Goal: Navigation & Orientation: Find specific page/section

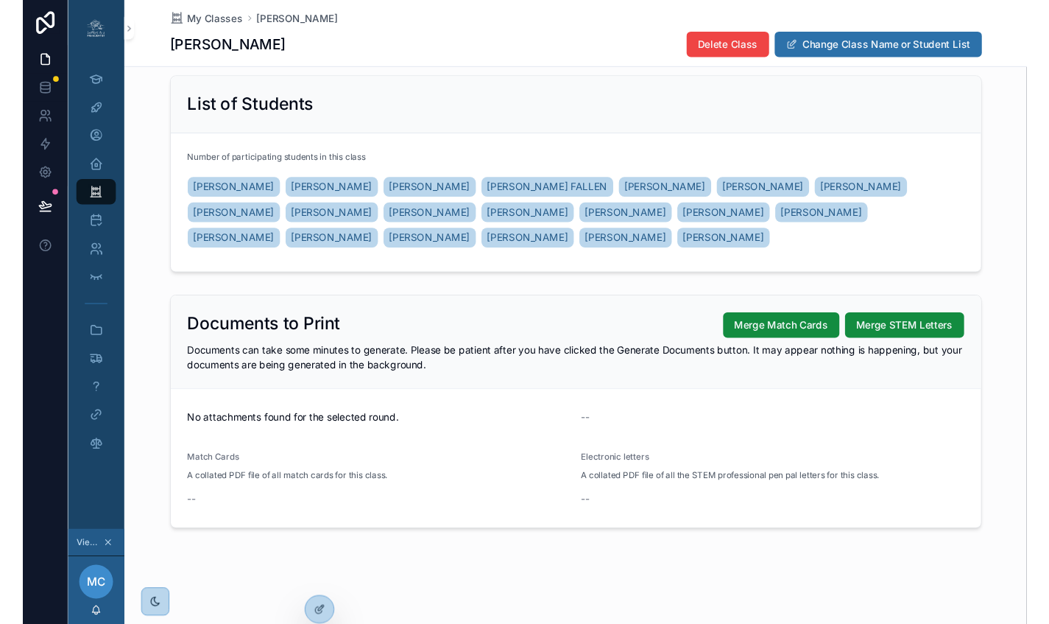
scroll to position [139, 0]
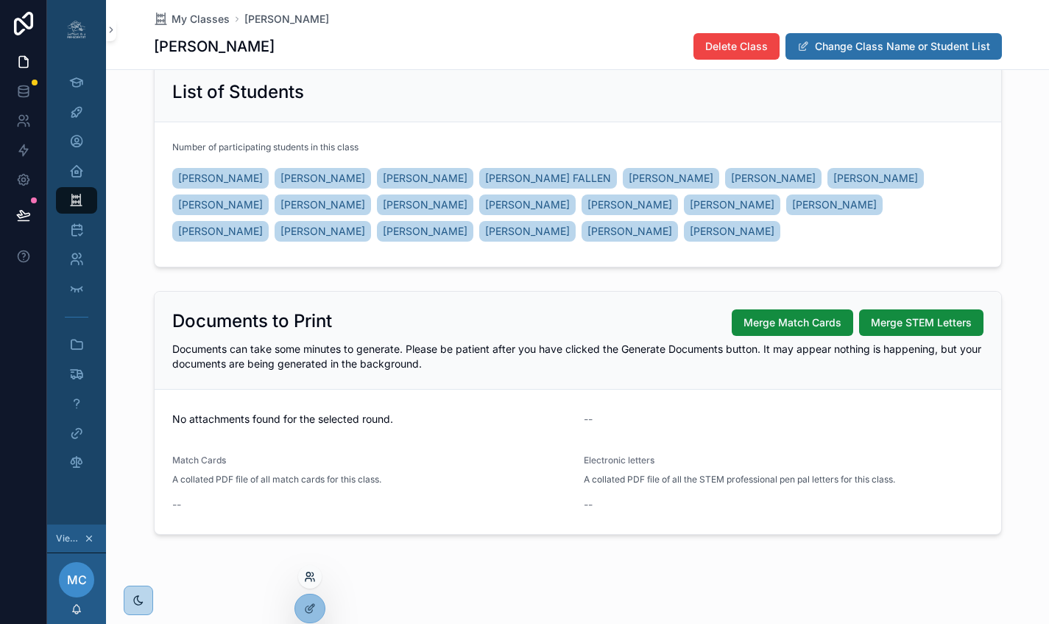
click at [313, 580] on icon at bounding box center [310, 577] width 12 height 12
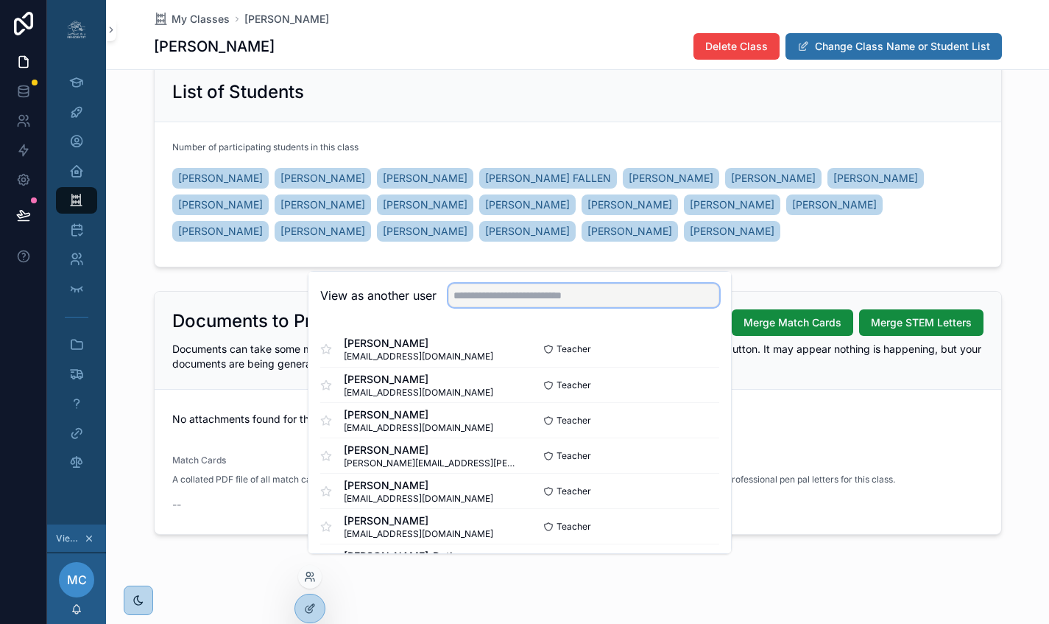
click at [618, 307] on input "text" at bounding box center [583, 296] width 271 height 24
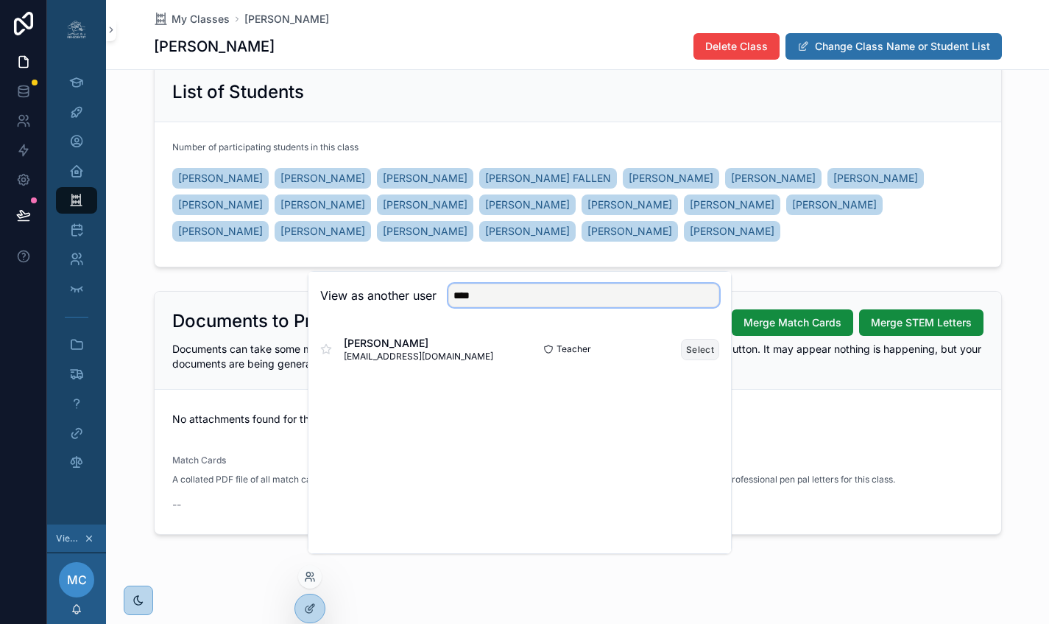
type input "****"
click at [686, 360] on button "Select" at bounding box center [700, 349] width 38 height 21
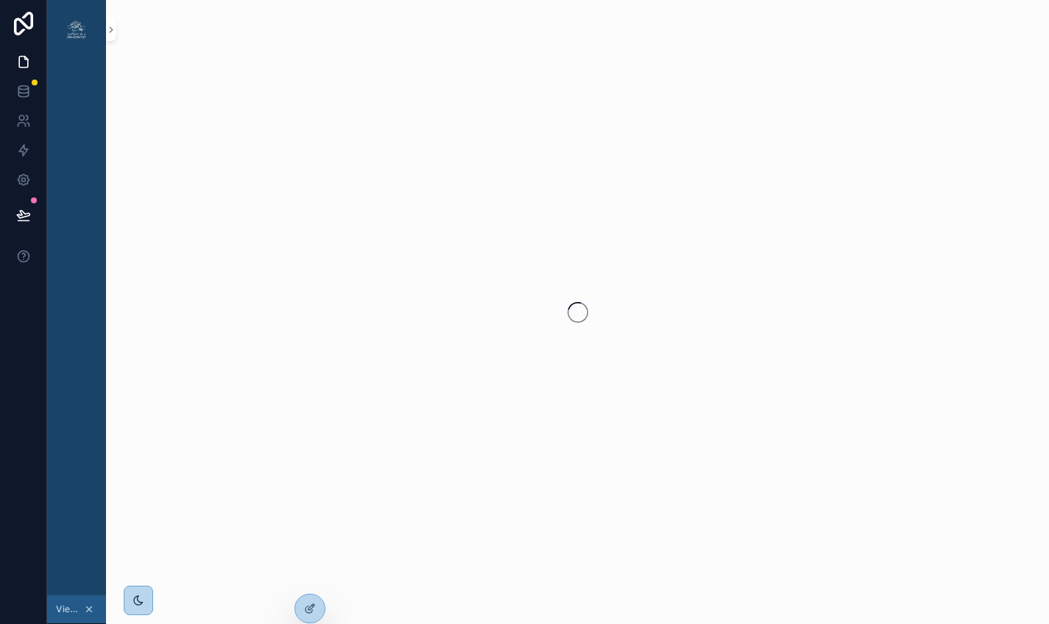
scroll to position [0, 11]
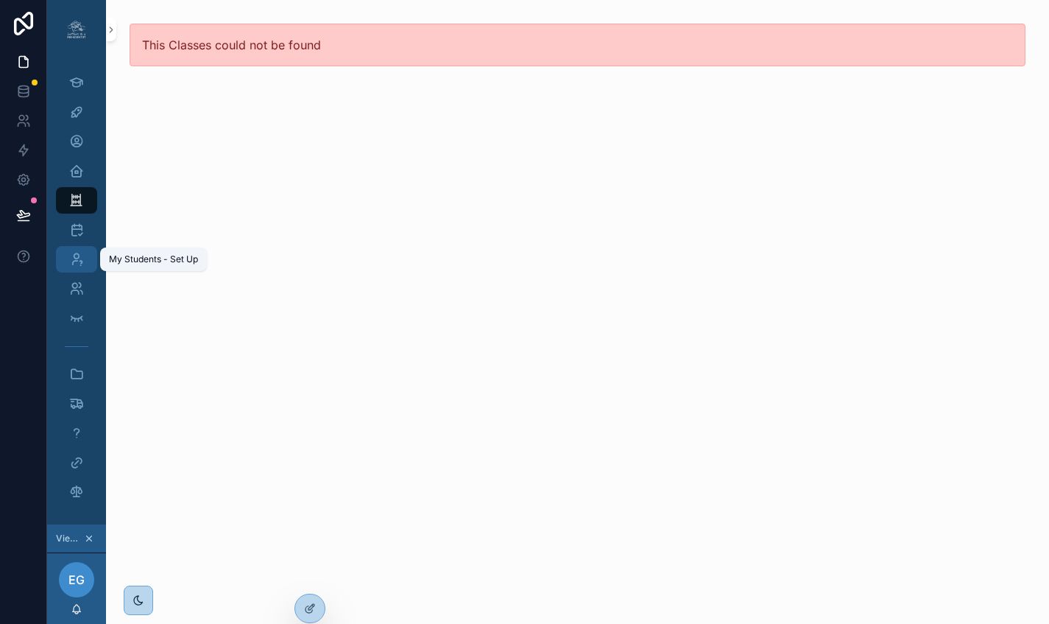
click at [69, 255] on icon "scrollable content" at bounding box center [76, 259] width 15 height 15
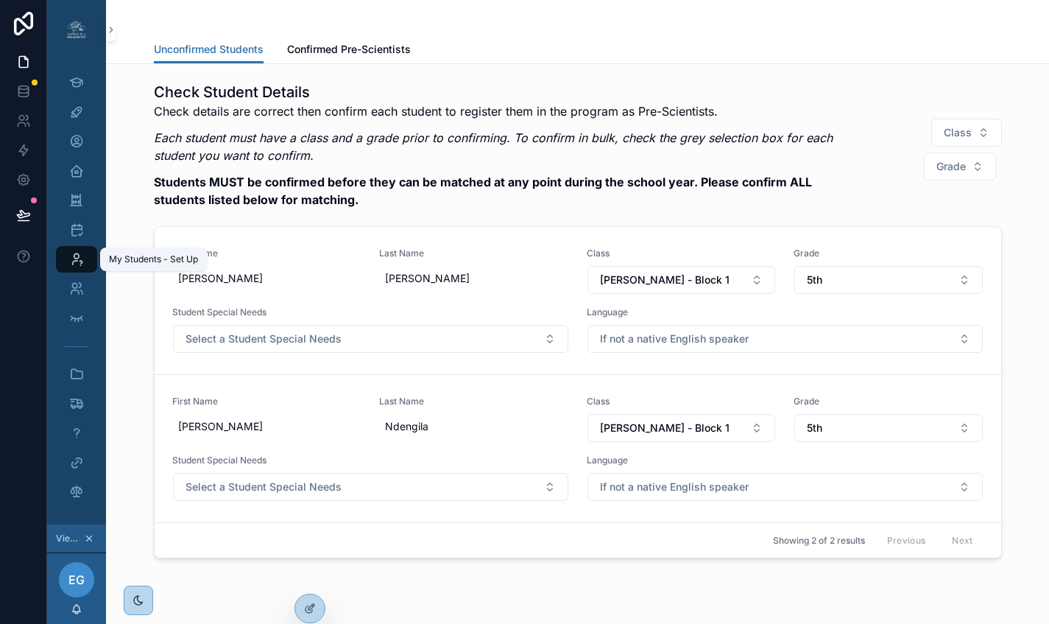
click at [65, 250] on div "My Students - Set Up" at bounding box center [77, 259] width 24 height 24
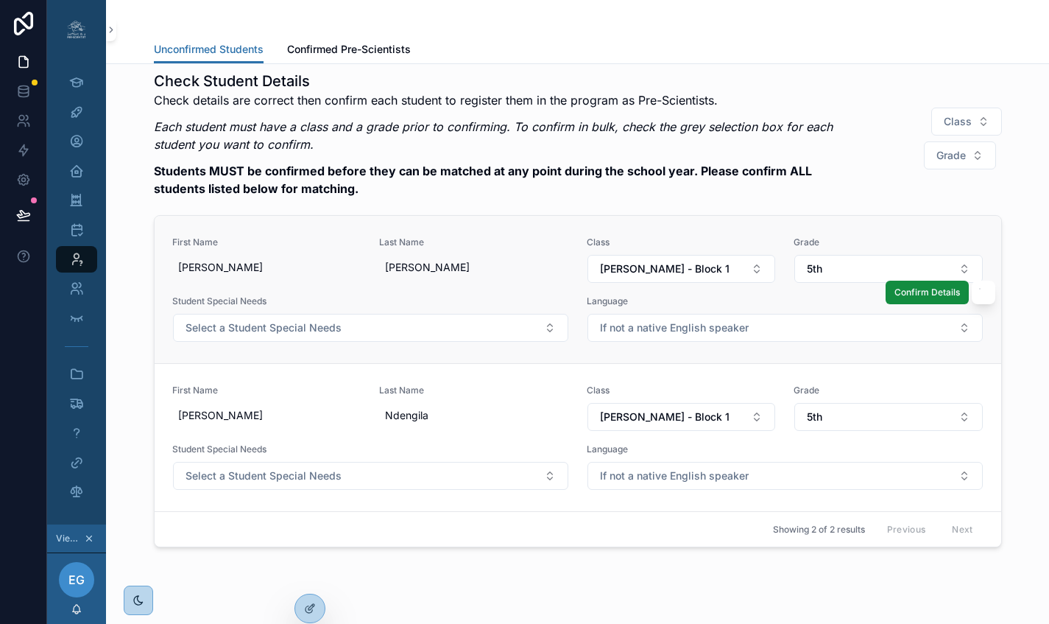
scroll to position [16, 0]
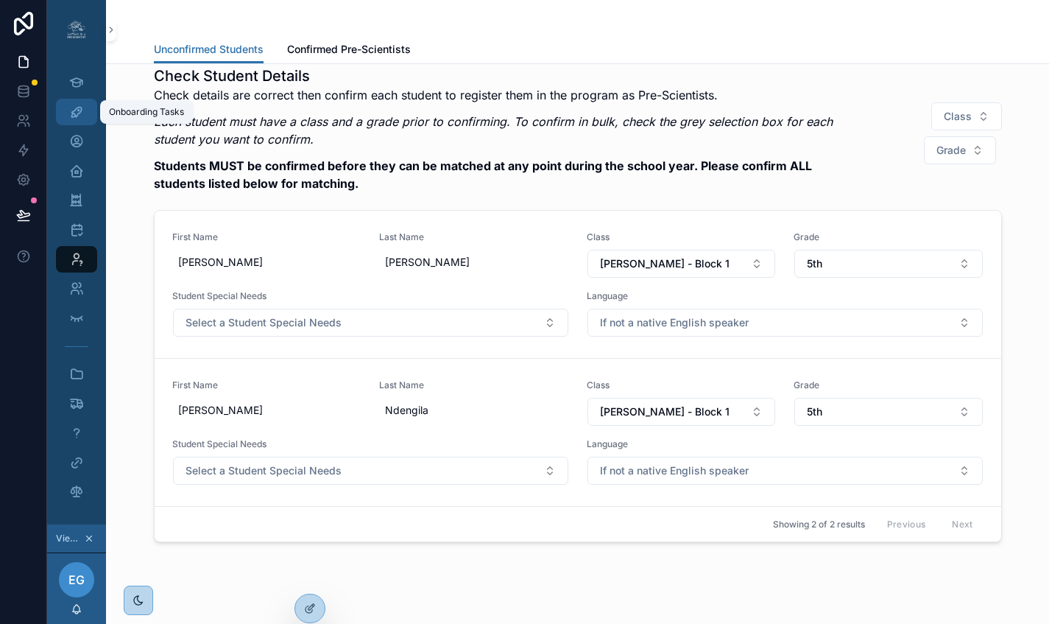
click at [69, 116] on icon "scrollable content" at bounding box center [76, 112] width 15 height 15
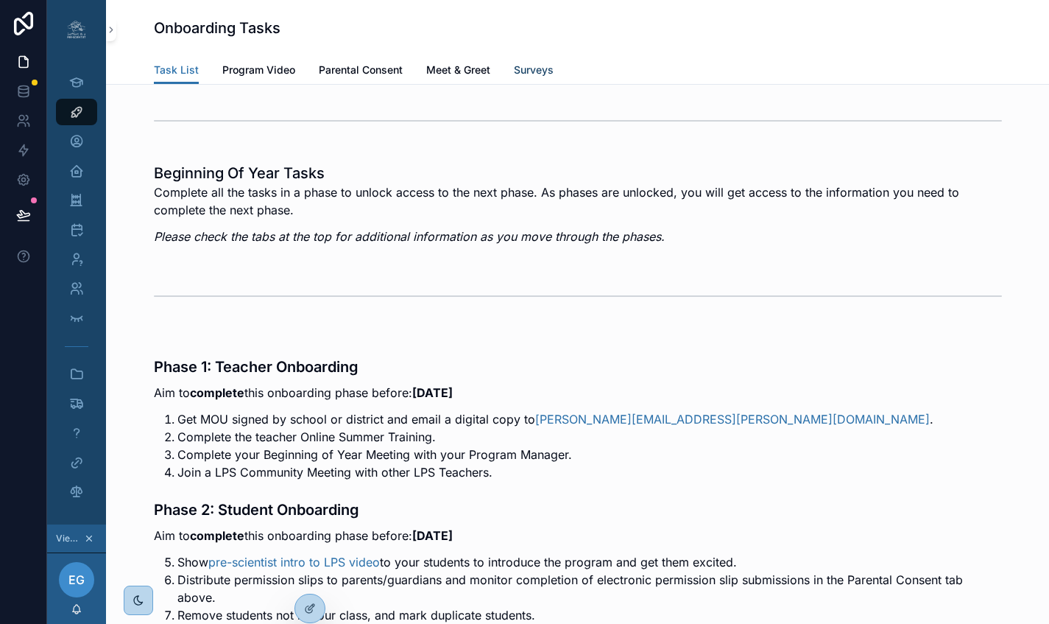
click at [514, 70] on span "Surveys" at bounding box center [534, 70] width 40 height 15
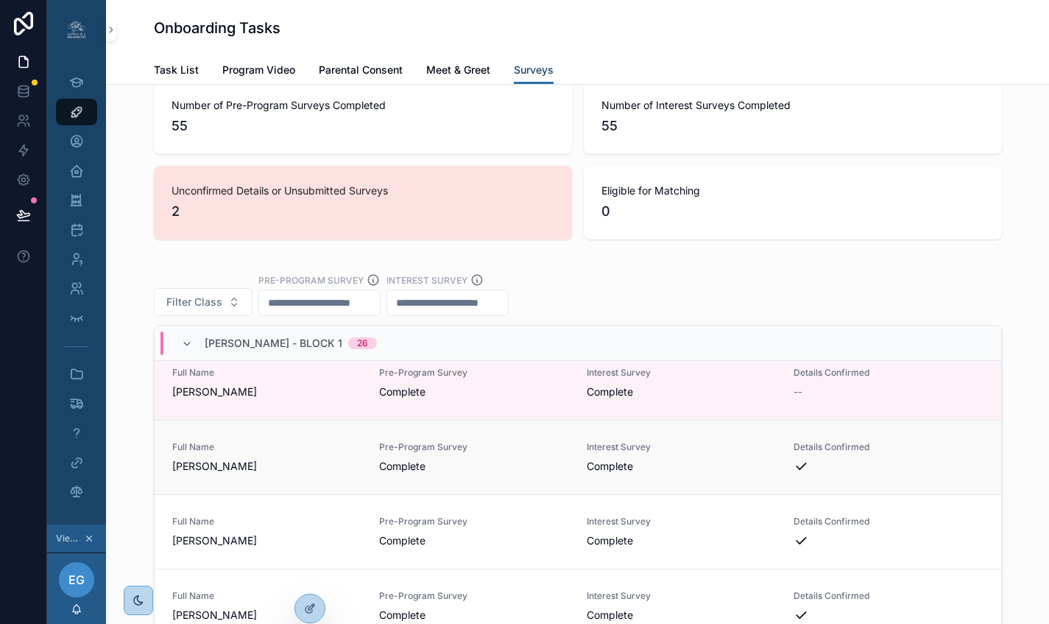
scroll to position [388, 0]
click at [69, 262] on icon "scrollable content" at bounding box center [76, 259] width 15 height 15
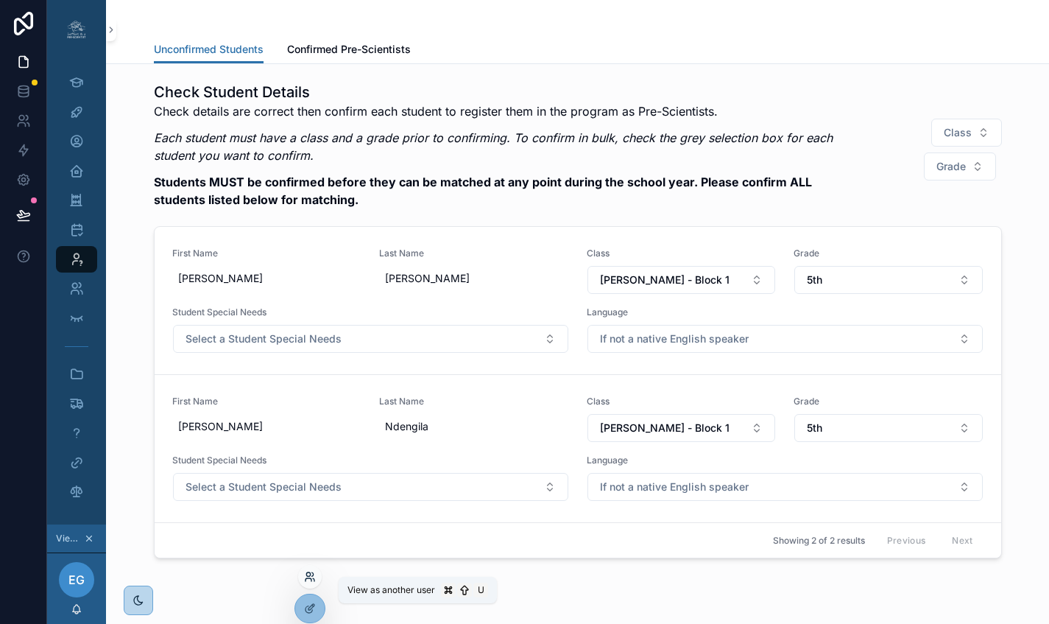
click at [306, 575] on icon at bounding box center [310, 577] width 12 height 12
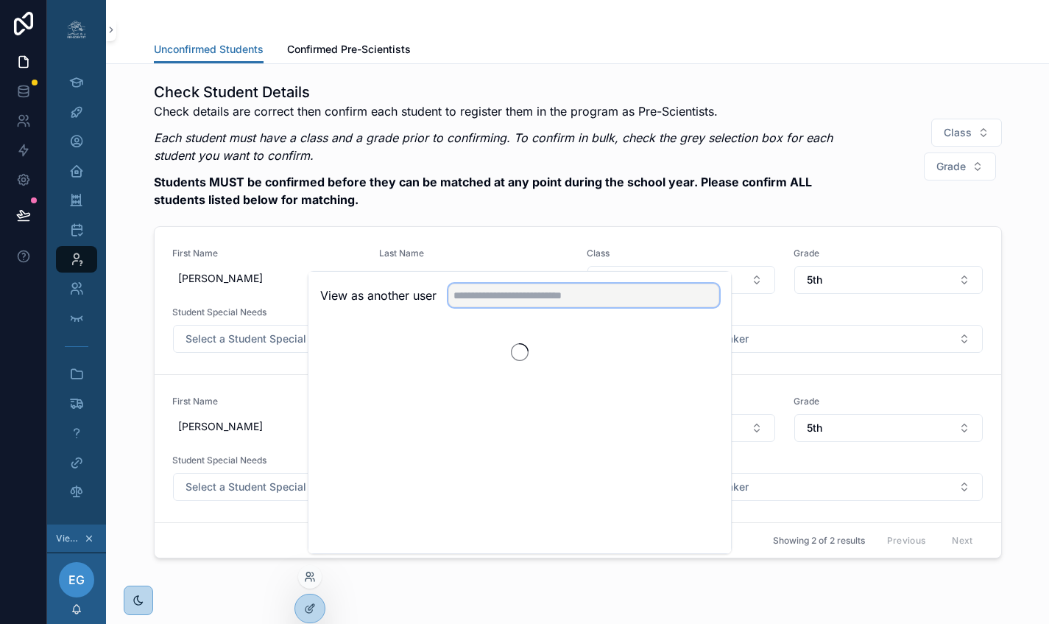
click at [470, 307] on input "text" at bounding box center [583, 296] width 271 height 24
type input "****"
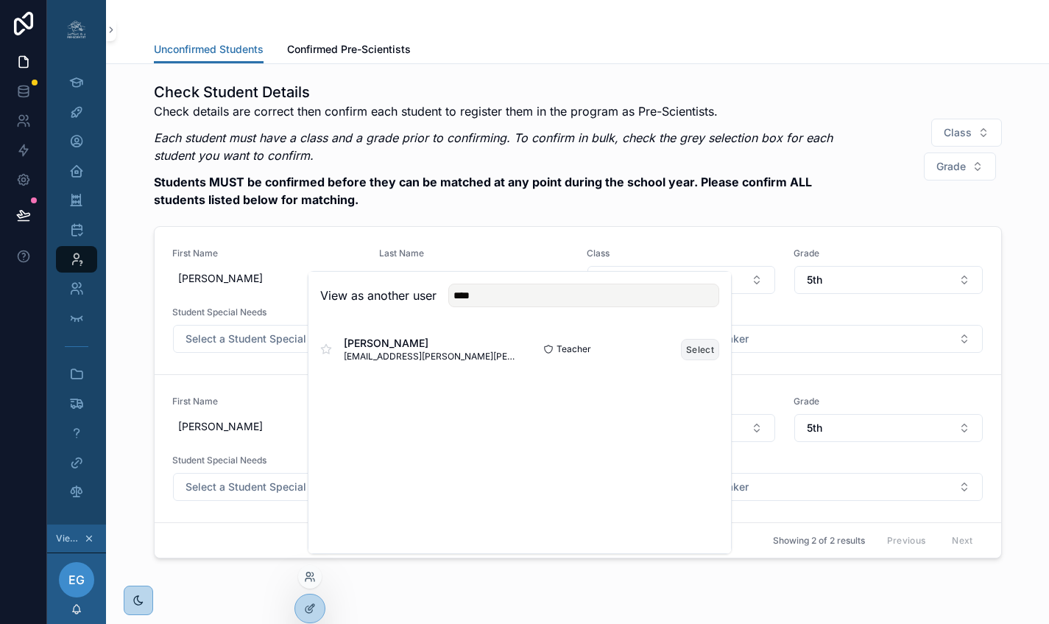
click at [697, 359] on button "Select" at bounding box center [700, 349] width 38 height 21
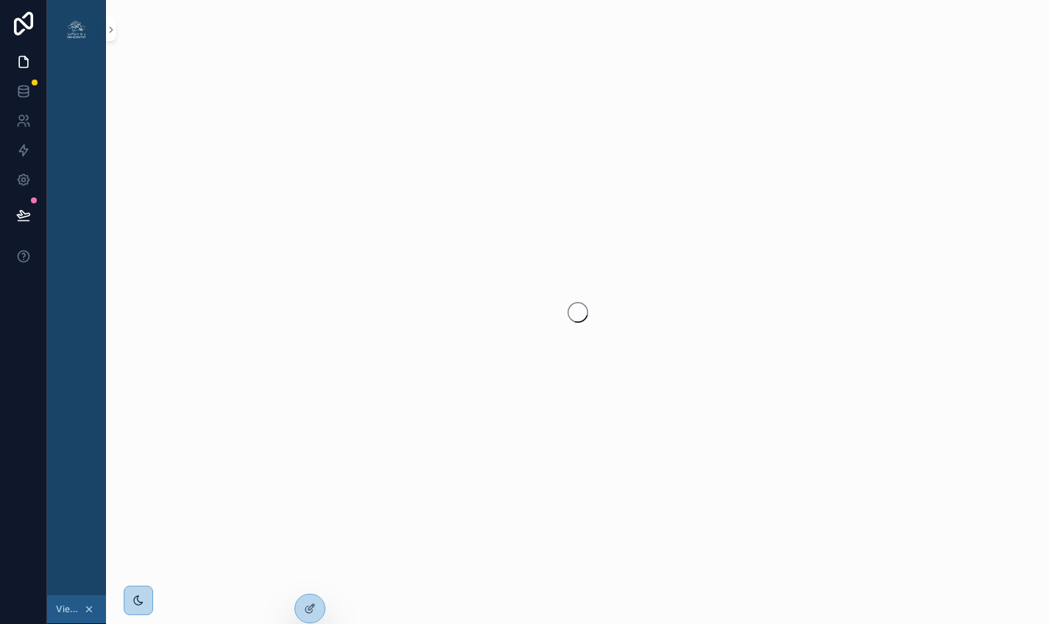
scroll to position [0, 11]
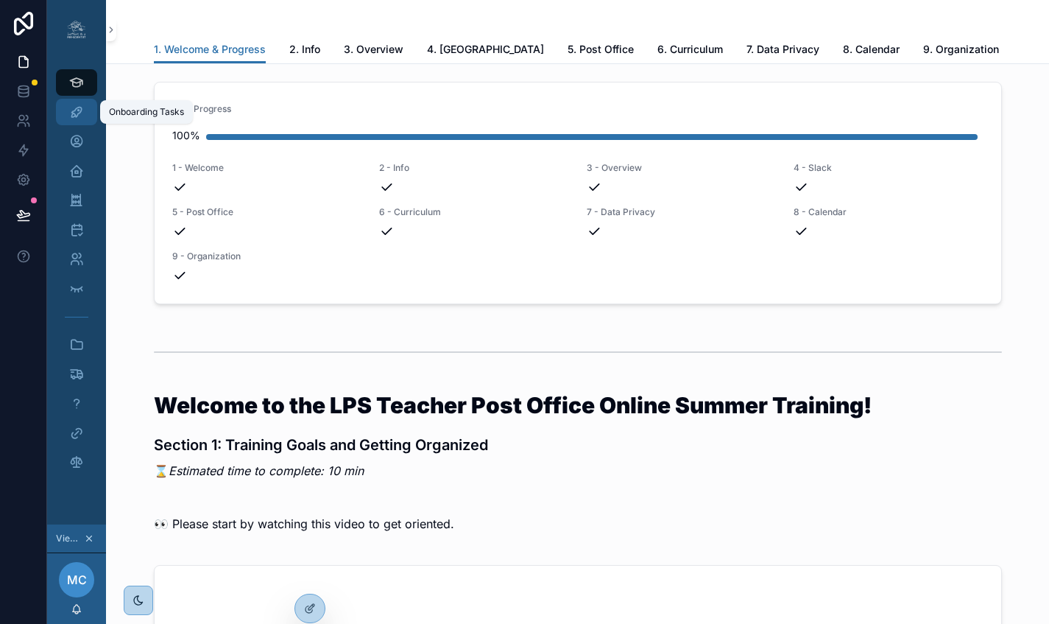
click at [69, 110] on icon "scrollable content" at bounding box center [76, 112] width 15 height 15
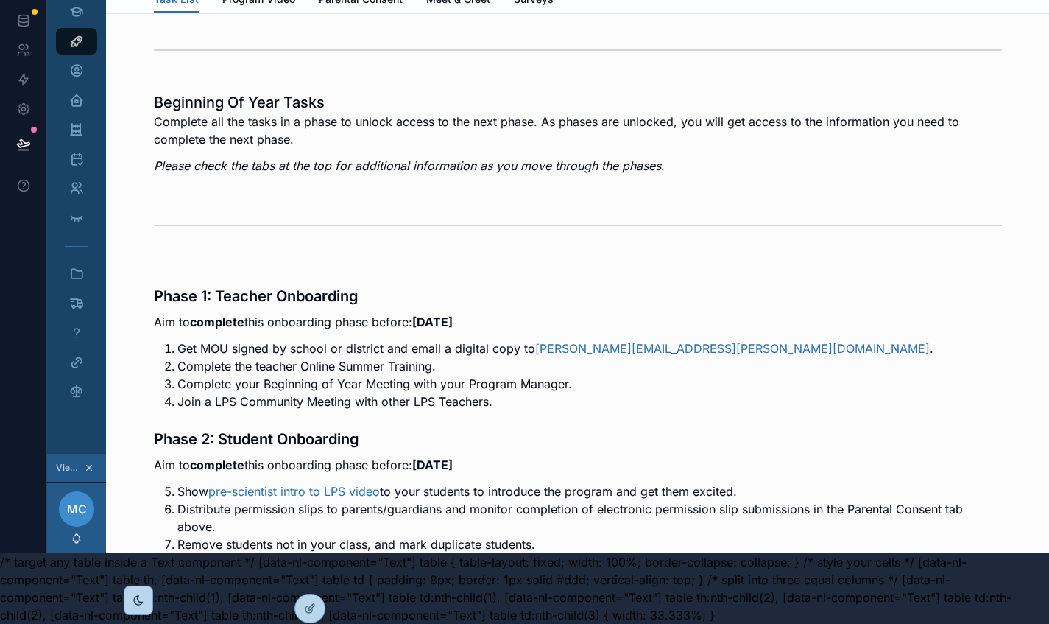
scroll to position [0, 11]
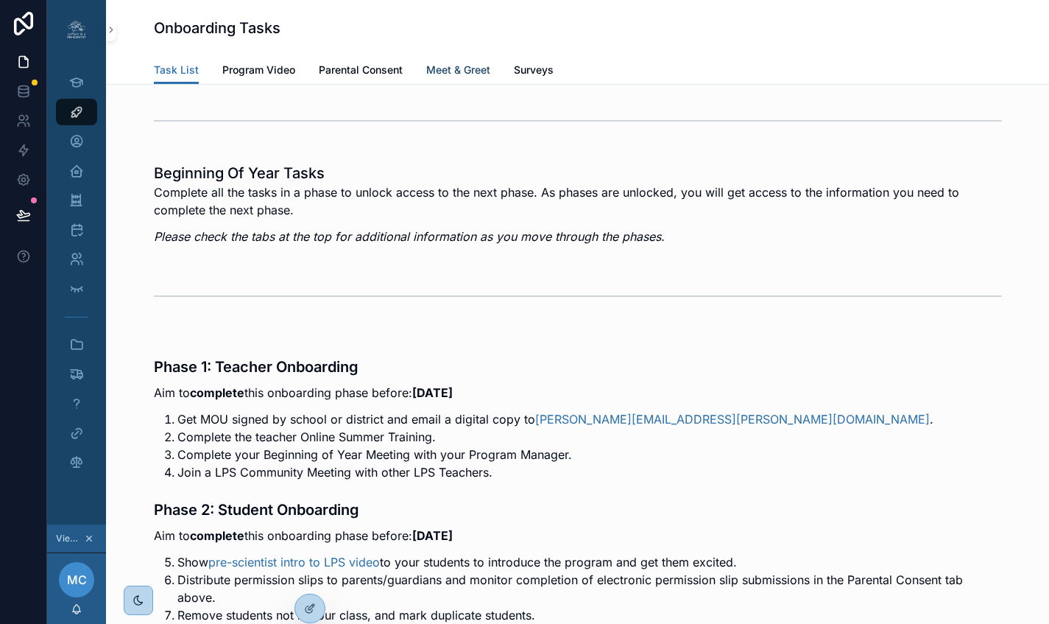
click at [438, 71] on span "Meet & Greet" at bounding box center [458, 70] width 64 height 15
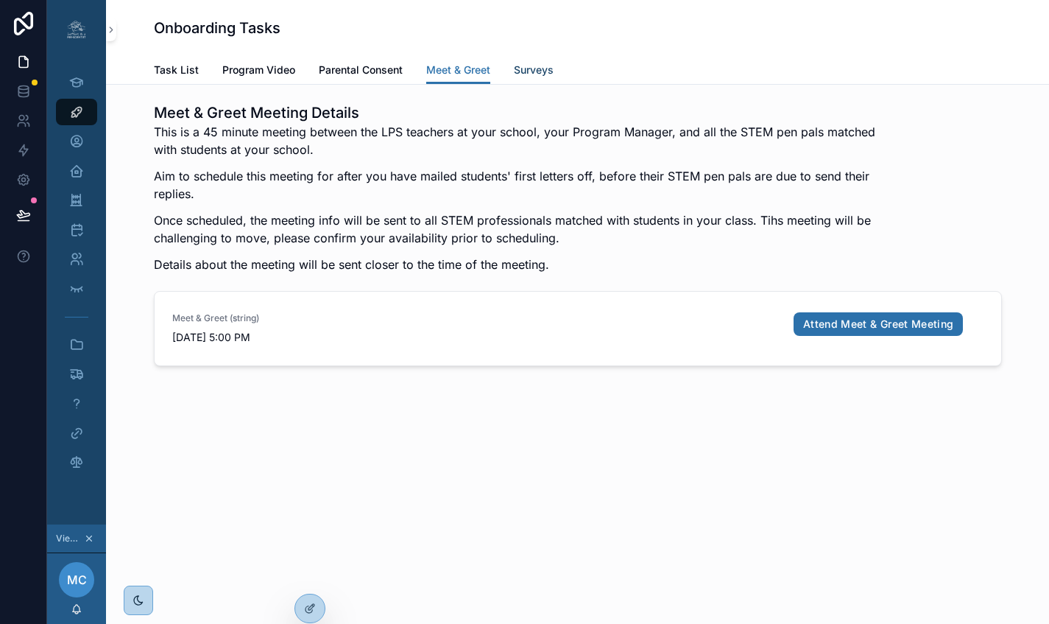
click at [539, 71] on span "Surveys" at bounding box center [534, 70] width 40 height 15
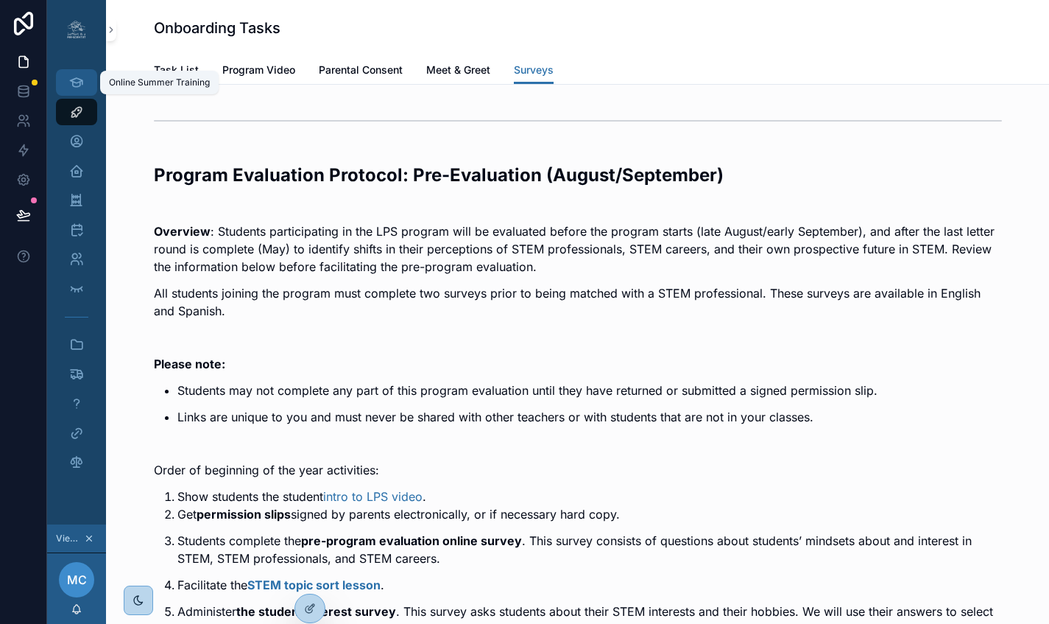
click at [69, 87] on icon "scrollable content" at bounding box center [76, 82] width 14 height 15
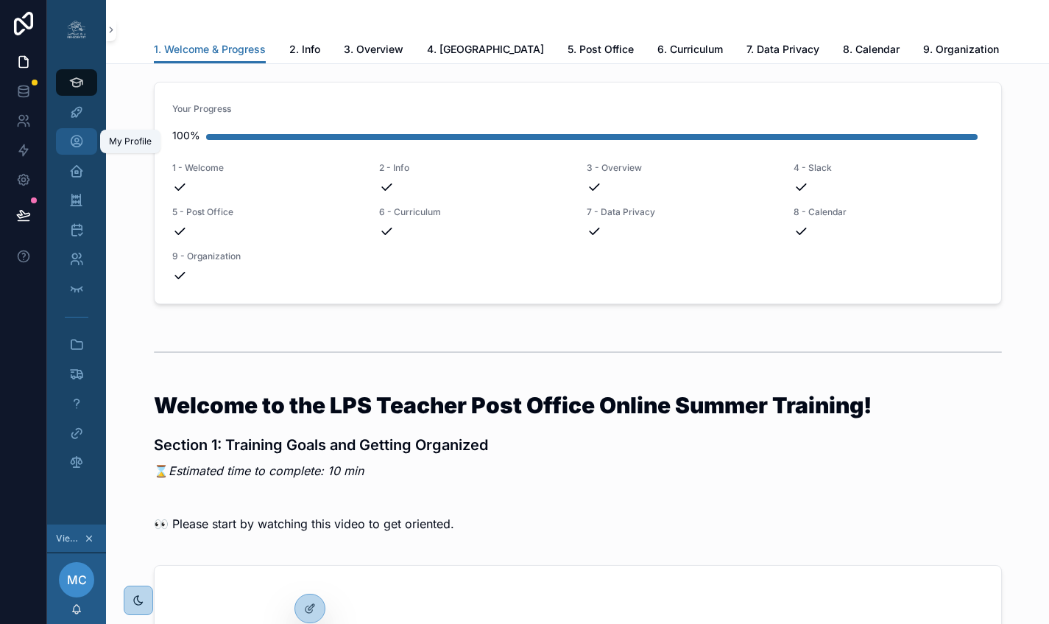
click at [69, 140] on icon "scrollable content" at bounding box center [76, 141] width 15 height 15
